Goal: Find specific page/section: Find specific page/section

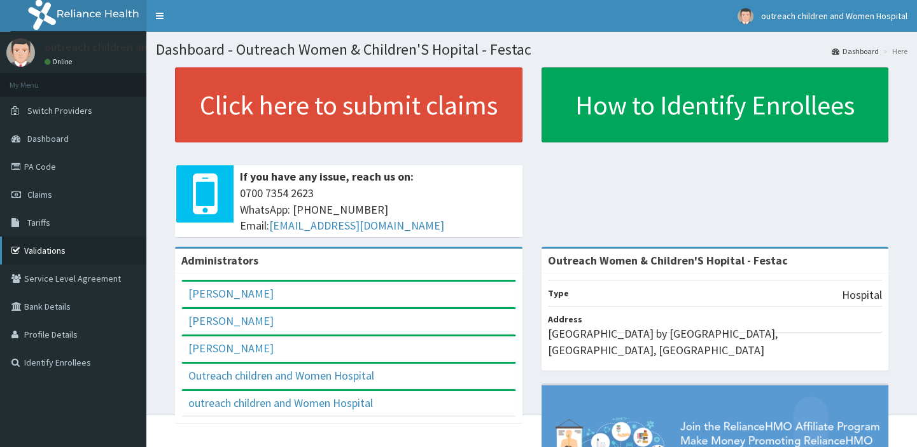
click at [45, 246] on link "Validations" at bounding box center [73, 251] width 146 height 28
click at [45, 247] on link "Validations" at bounding box center [73, 251] width 146 height 28
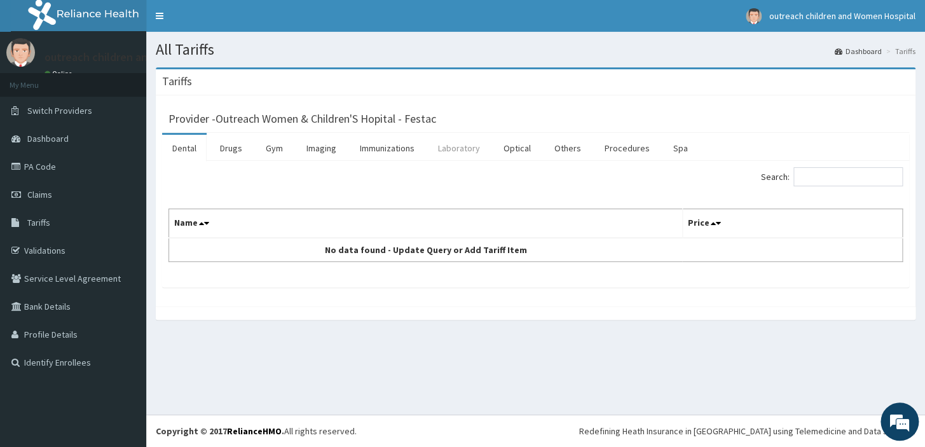
click at [458, 142] on link "Laboratory" at bounding box center [459, 148] width 62 height 27
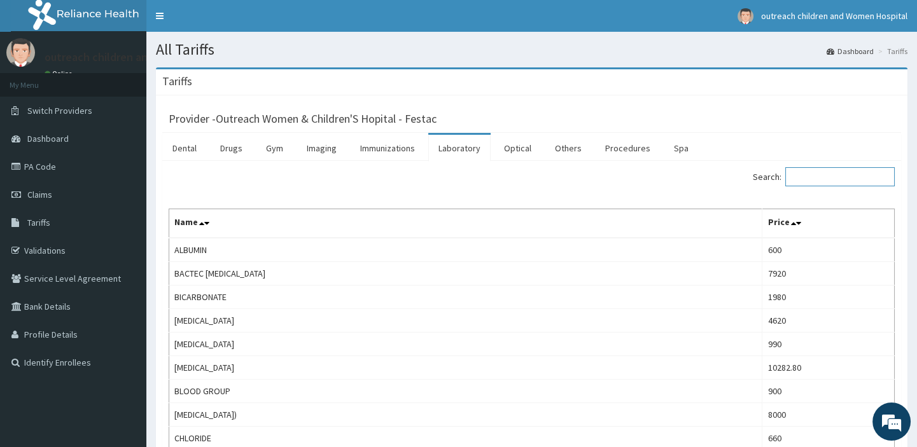
click at [814, 176] on input "Search:" at bounding box center [839, 176] width 109 height 19
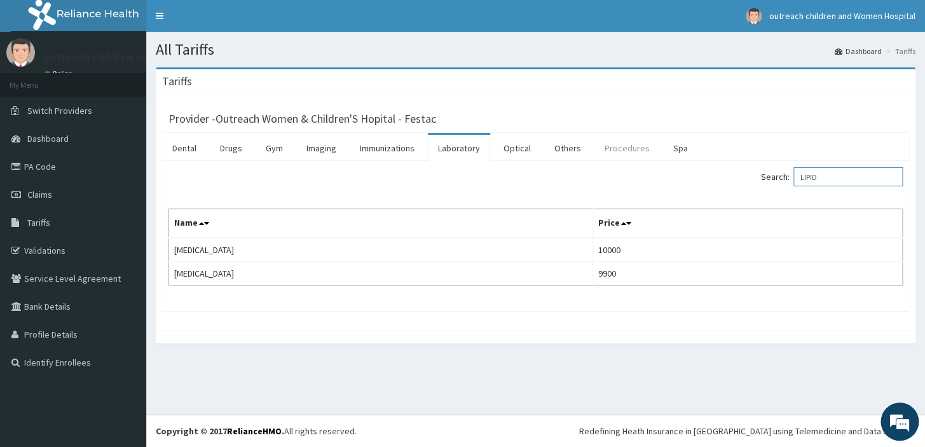
type input "LIPID"
click at [622, 149] on link "Procedures" at bounding box center [628, 148] width 66 height 27
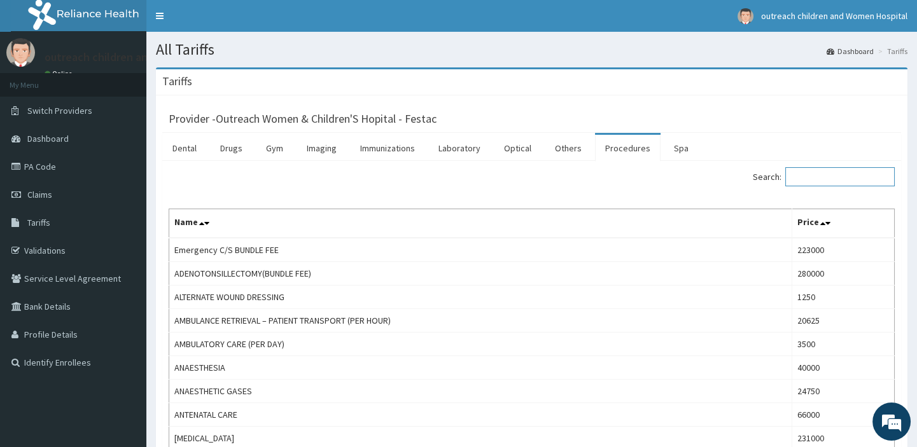
click at [814, 176] on input "Search:" at bounding box center [839, 176] width 109 height 19
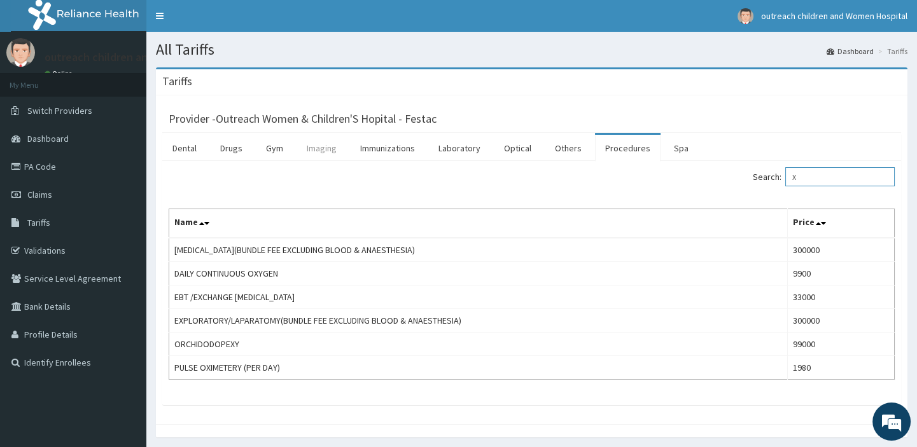
type input "X"
click at [324, 146] on link "Imaging" at bounding box center [321, 148] width 50 height 27
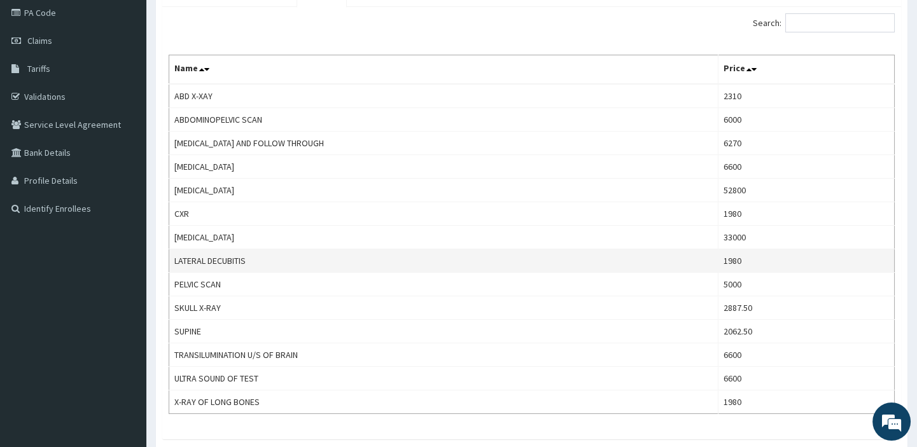
scroll to position [173, 0]
